Goal: Information Seeking & Learning: Understand process/instructions

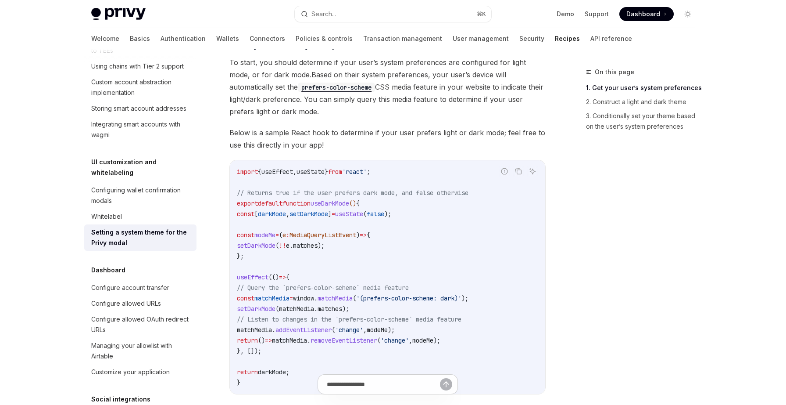
scroll to position [161, 0]
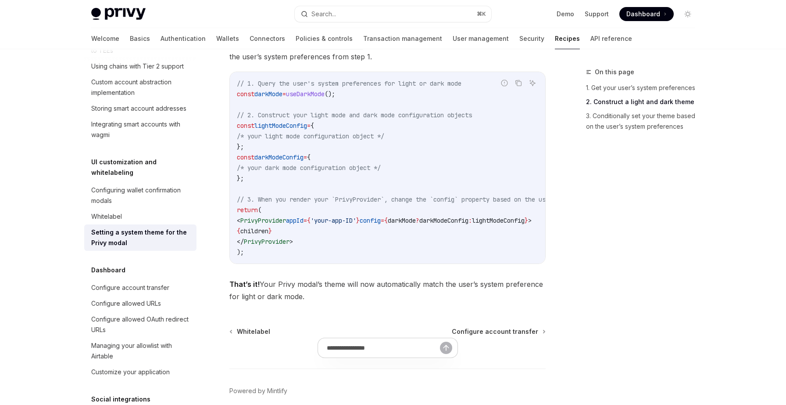
scroll to position [844, 0]
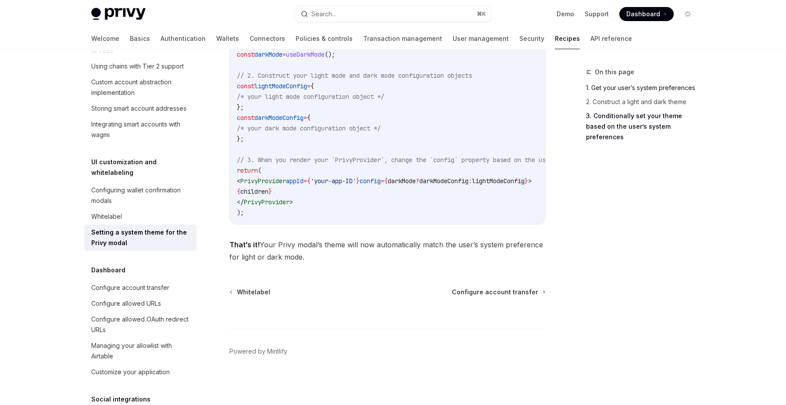
click at [653, 86] on link "1. Get your user’s system preferences" at bounding box center [644, 88] width 116 height 14
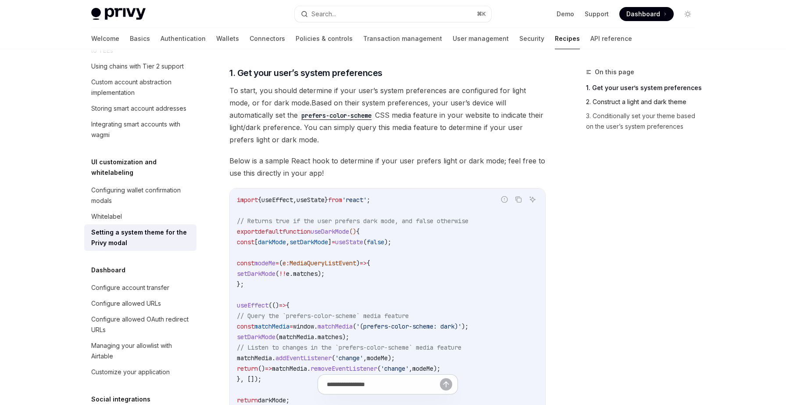
click at [651, 102] on link "2. Construct a light and dark theme" at bounding box center [644, 102] width 116 height 14
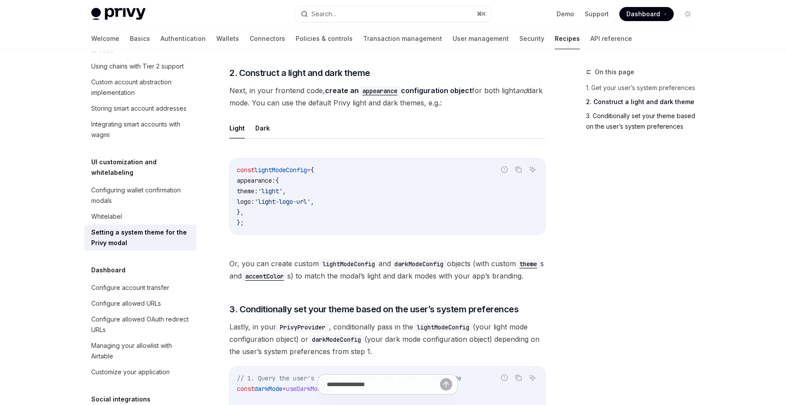
click at [650, 118] on link "3. Conditionally set your theme based on the user’s system preferences" at bounding box center [644, 121] width 116 height 25
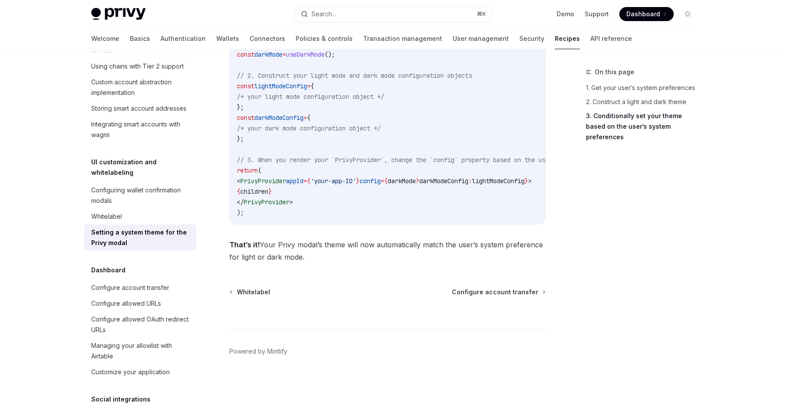
scroll to position [844, 0]
click at [132, 185] on div "Configuring wallet confirmation modals" at bounding box center [141, 195] width 100 height 21
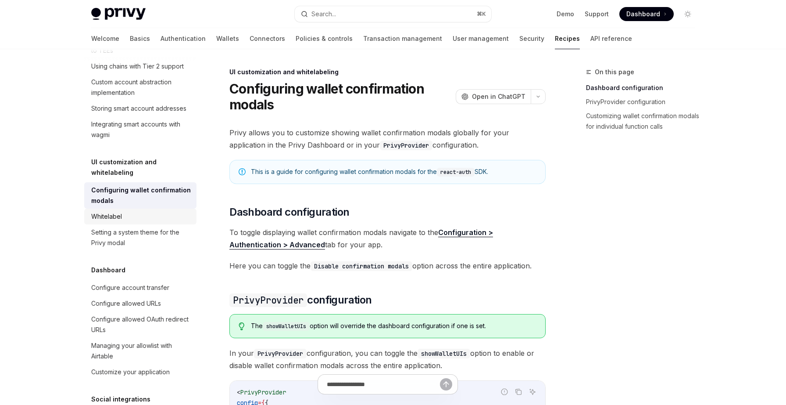
click at [119, 211] on div "Whitelabel" at bounding box center [106, 216] width 31 height 11
type textarea "*"
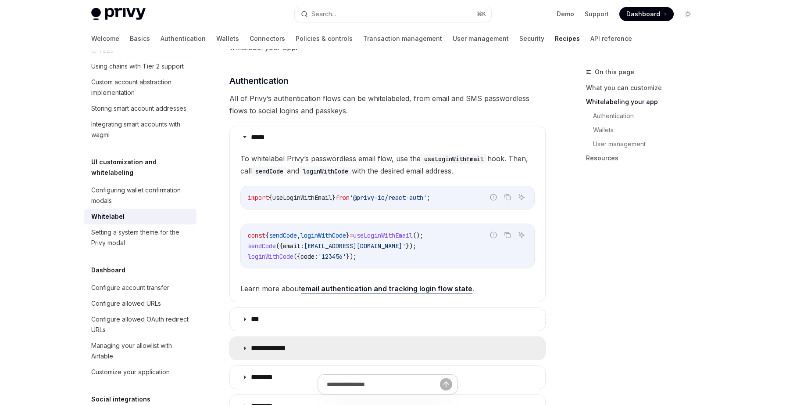
scroll to position [371, 0]
